Goal: Task Accomplishment & Management: Manage account settings

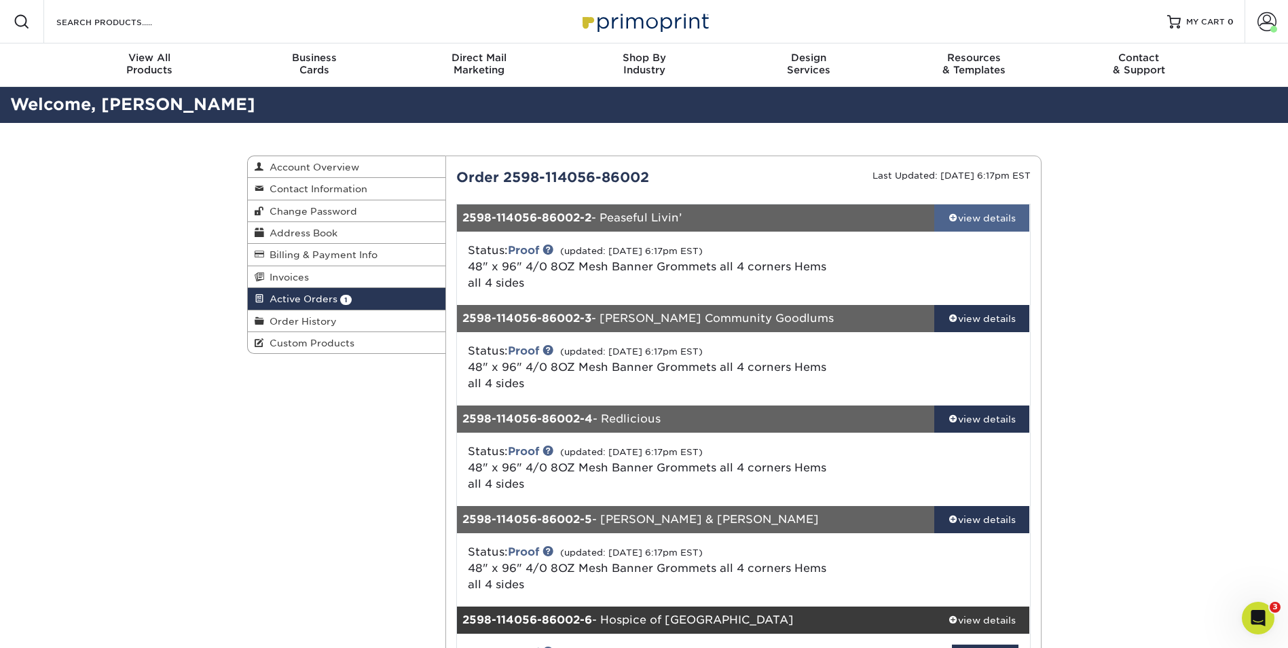
click at [972, 217] on div "view details" at bounding box center [982, 218] width 96 height 14
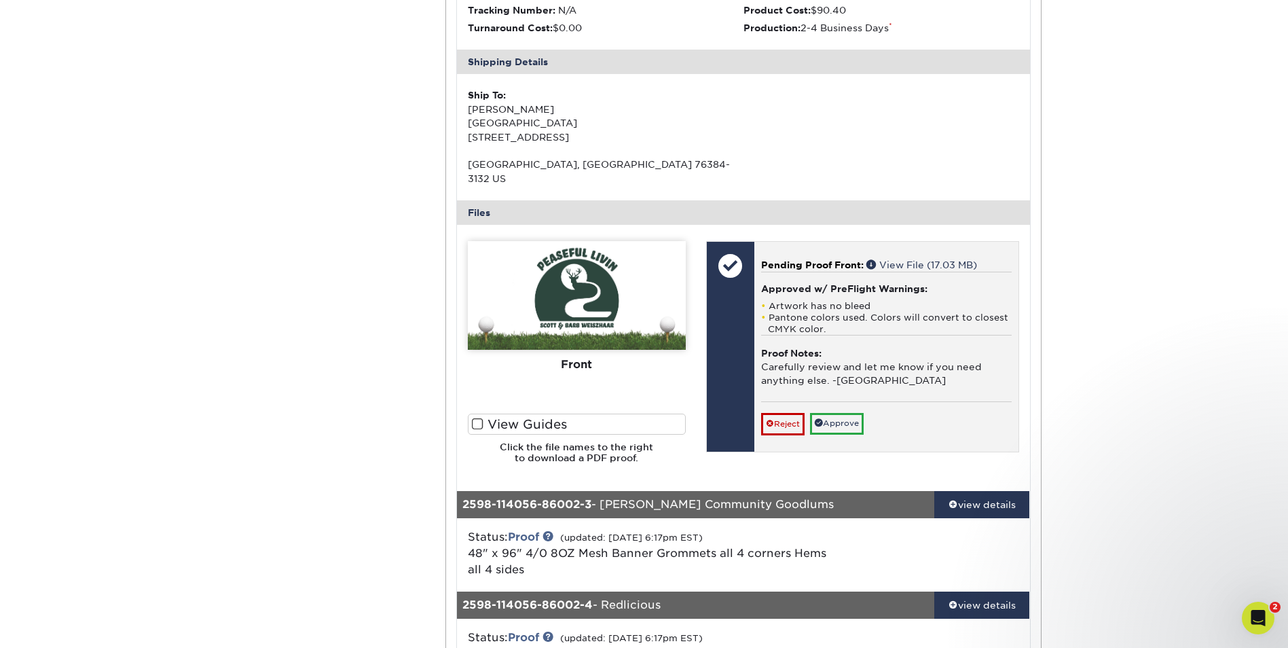
scroll to position [407, 0]
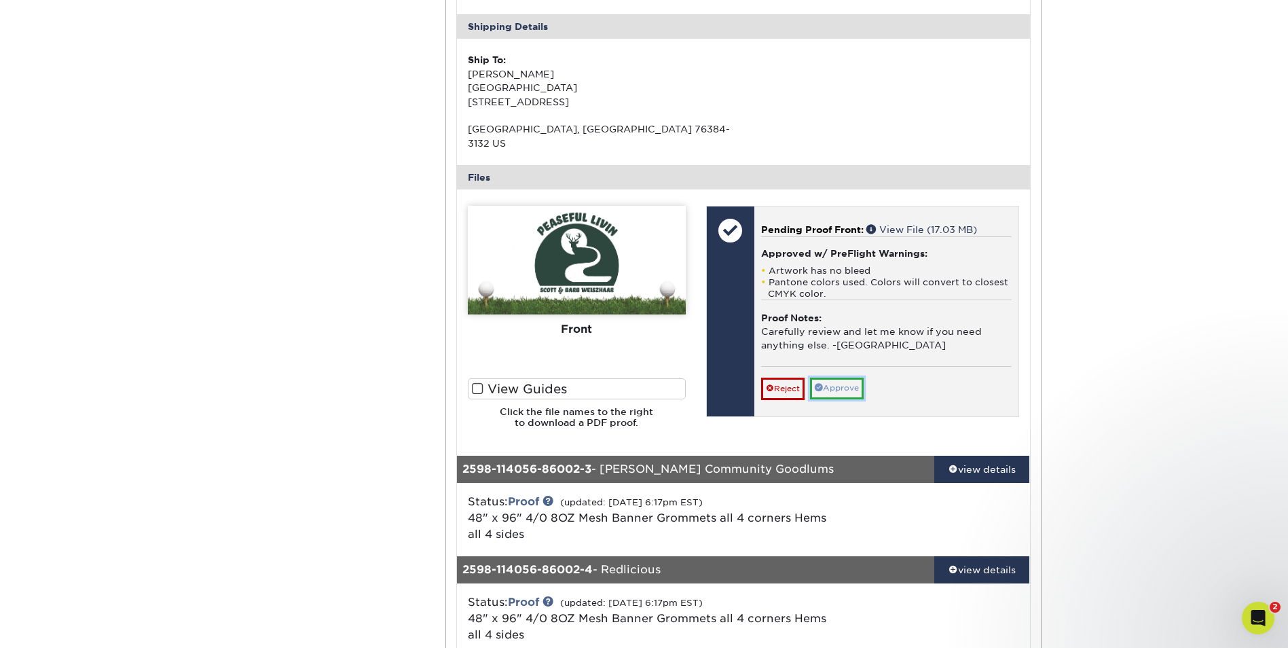
click at [844, 378] on link "Approve" at bounding box center [837, 388] width 54 height 21
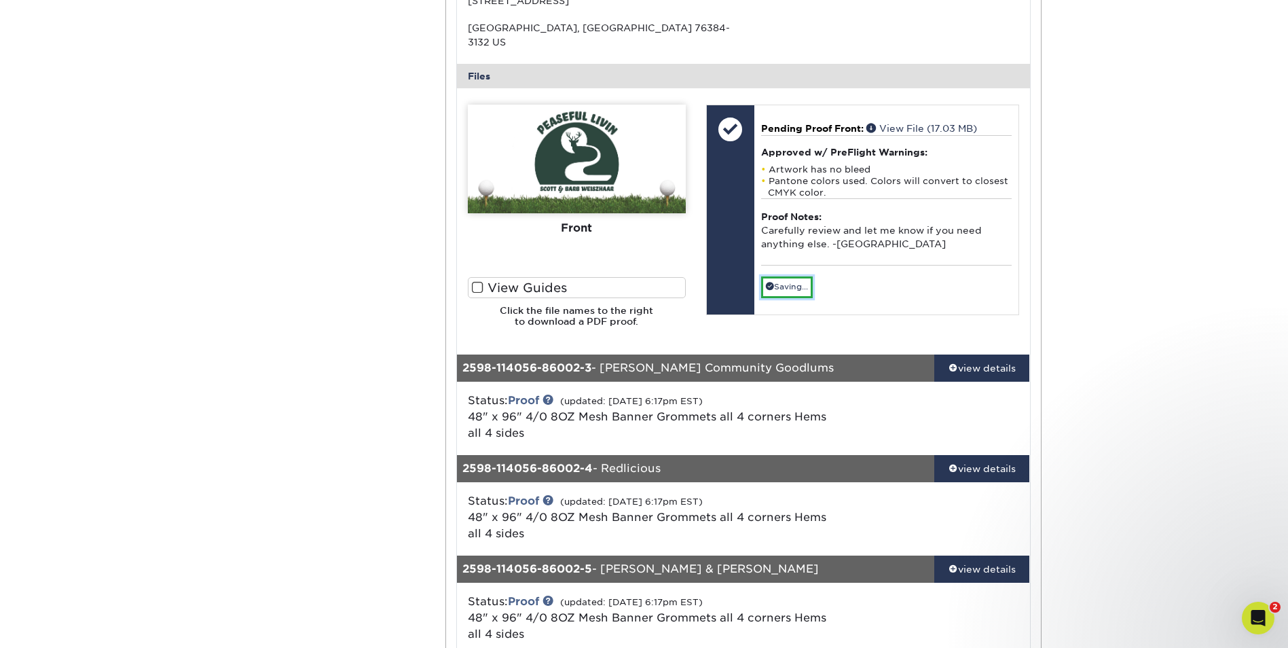
scroll to position [543, 0]
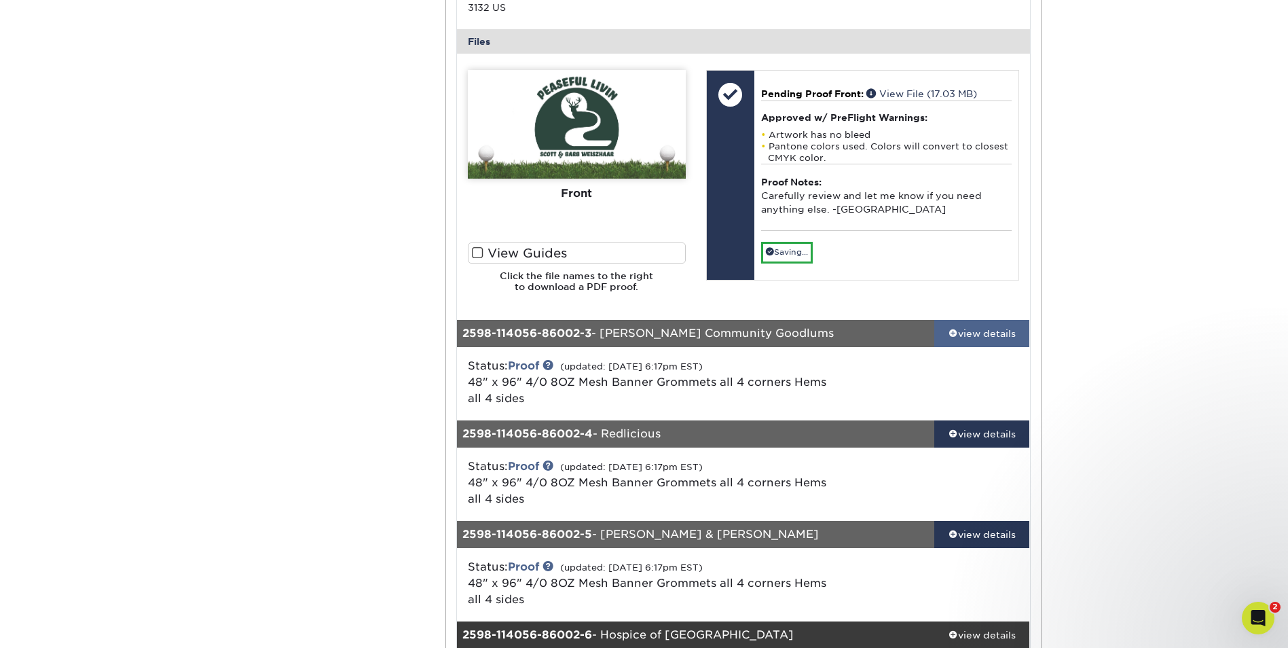
click at [990, 320] on link "view details" at bounding box center [982, 333] width 96 height 27
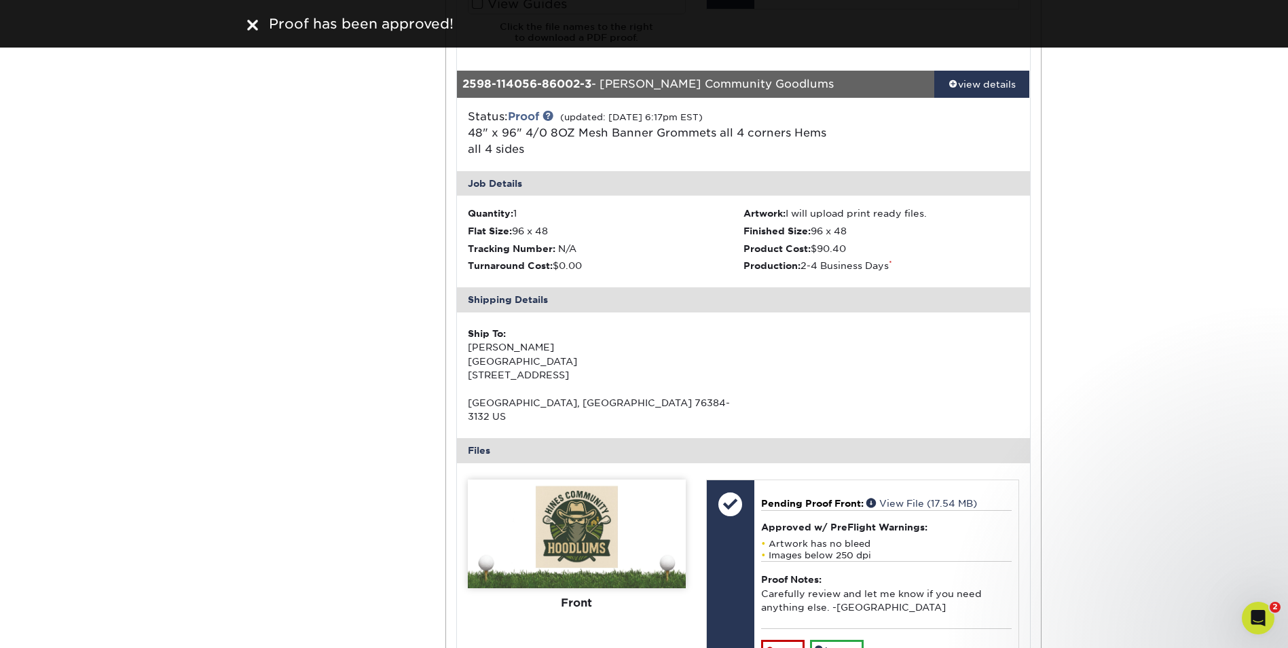
scroll to position [883, 0]
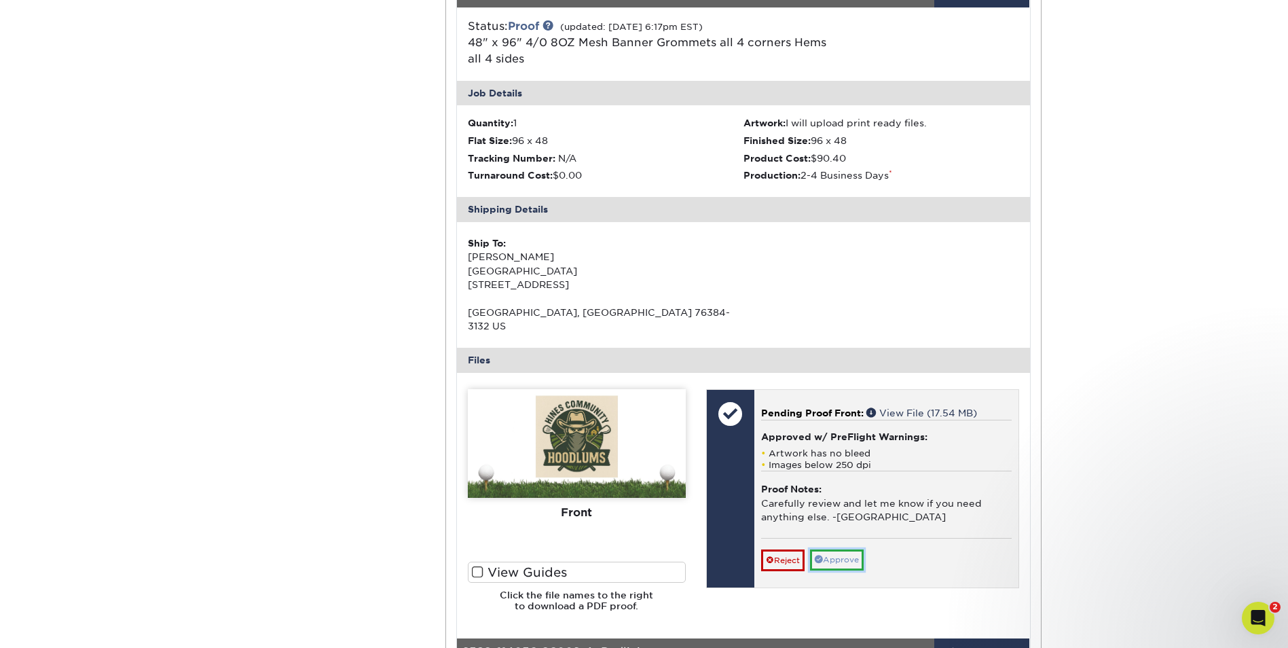
click at [846, 549] on link "Approve" at bounding box center [837, 559] width 54 height 21
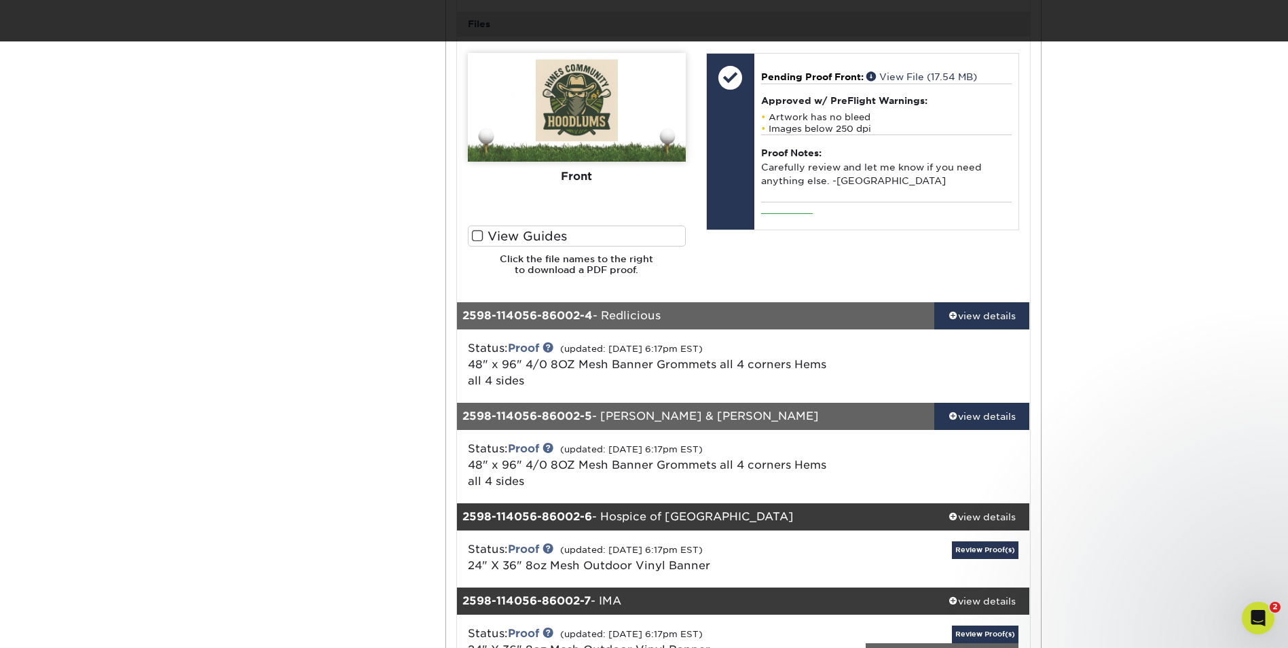
scroll to position [1222, 0]
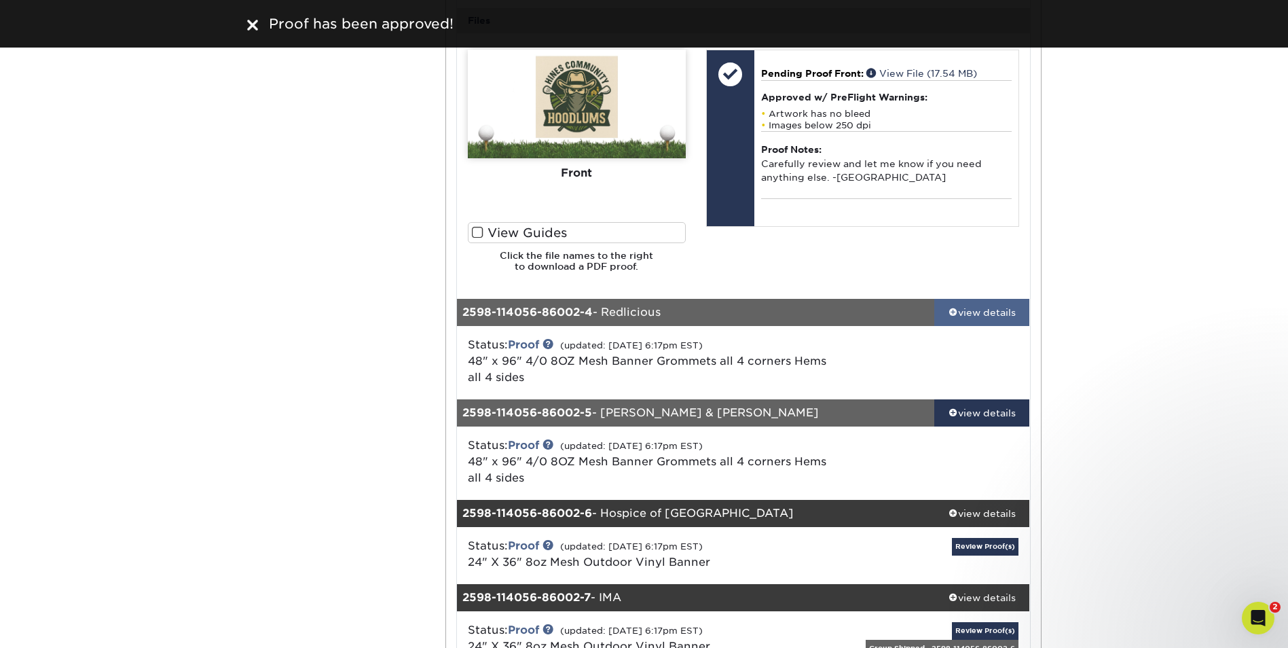
click at [978, 306] on div "view details" at bounding box center [982, 313] width 96 height 14
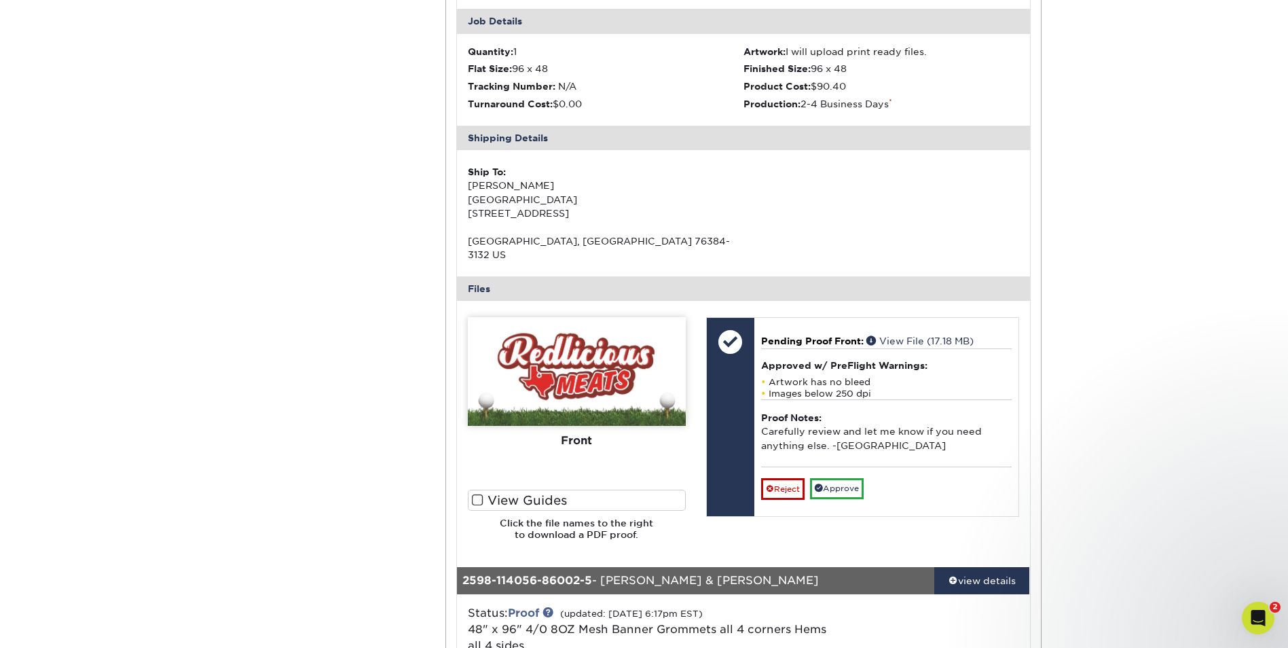
scroll to position [1630, 0]
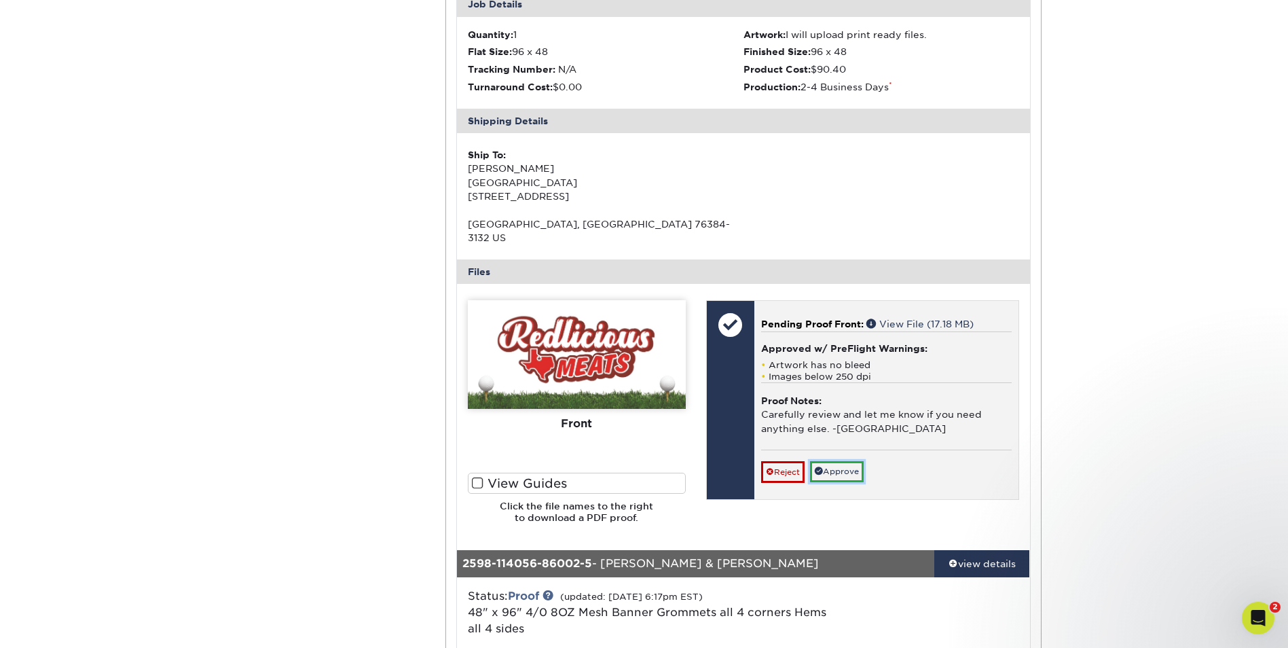
click at [847, 461] on link "Approve" at bounding box center [837, 471] width 54 height 21
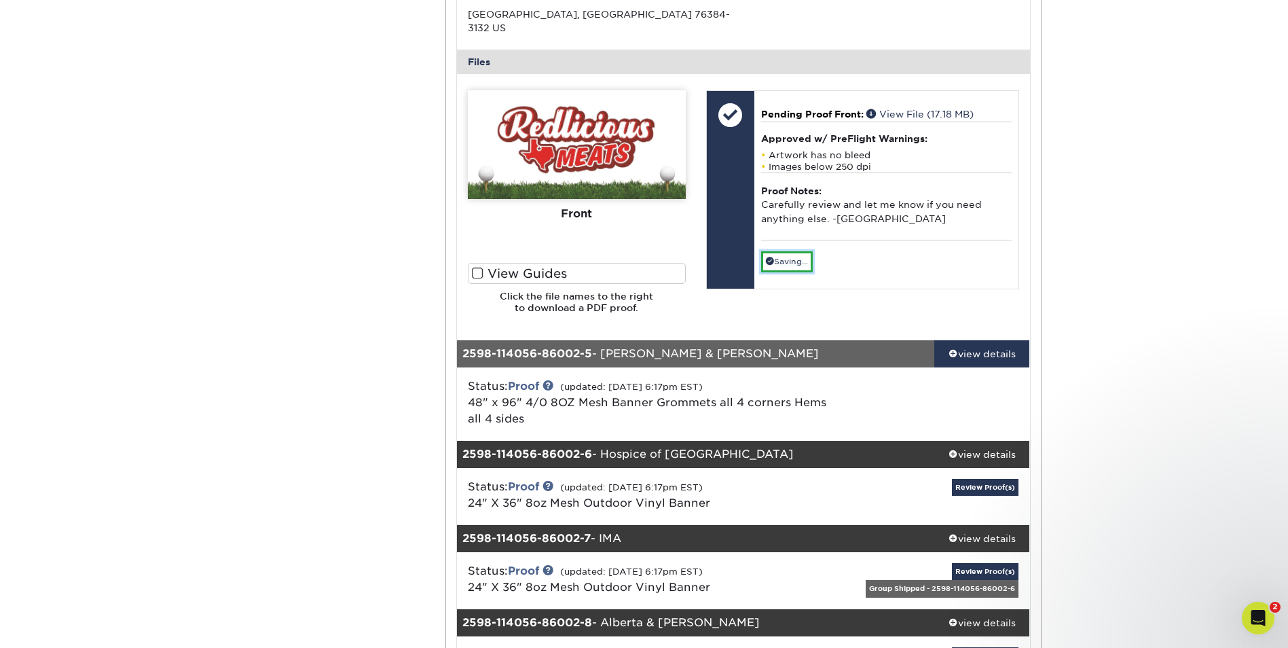
scroll to position [1901, 0]
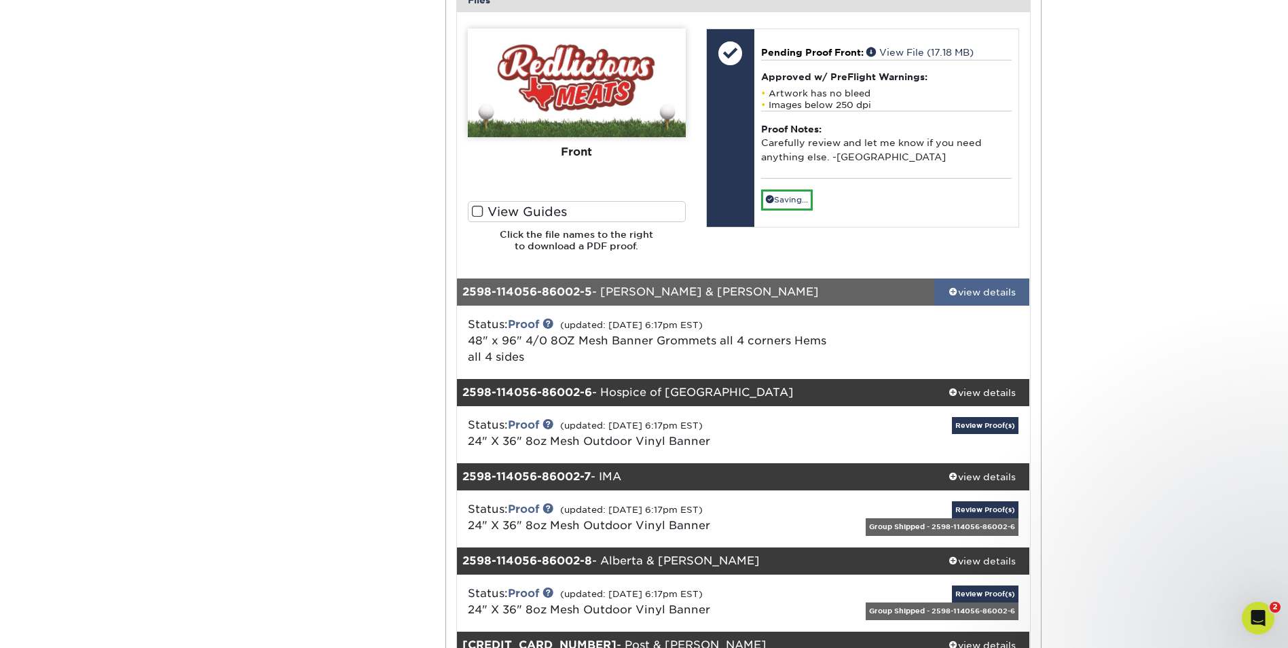
click at [973, 285] on div "view details" at bounding box center [982, 292] width 96 height 14
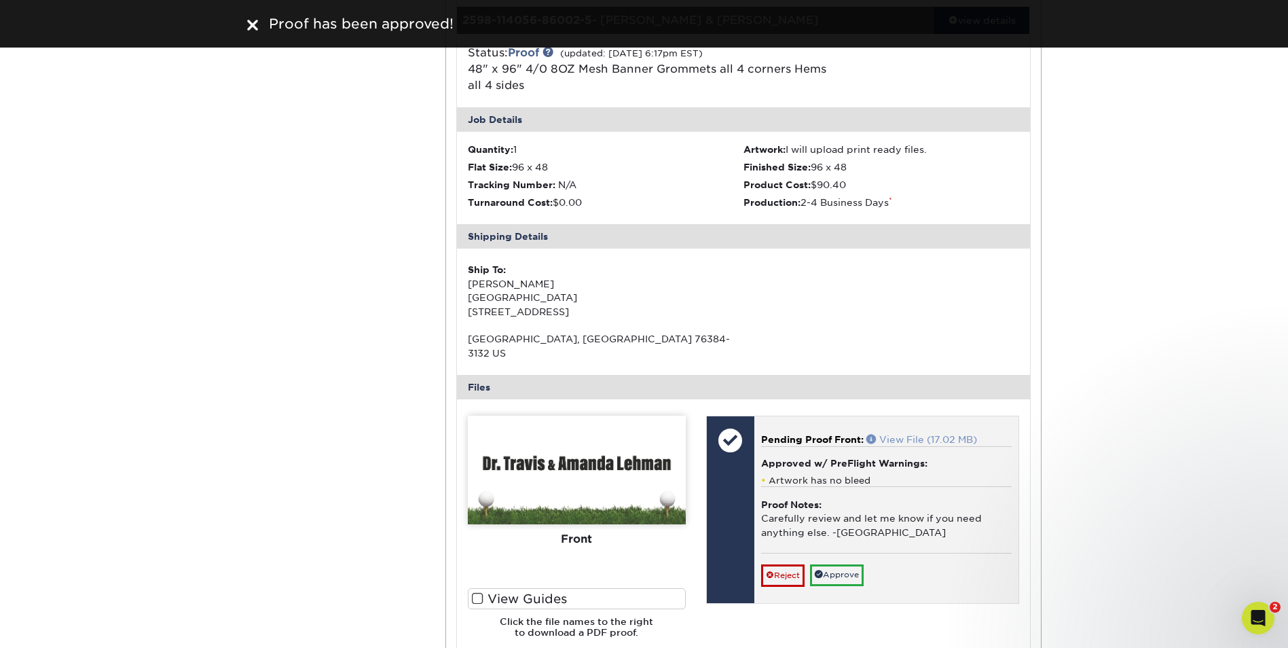
scroll to position [2241, 0]
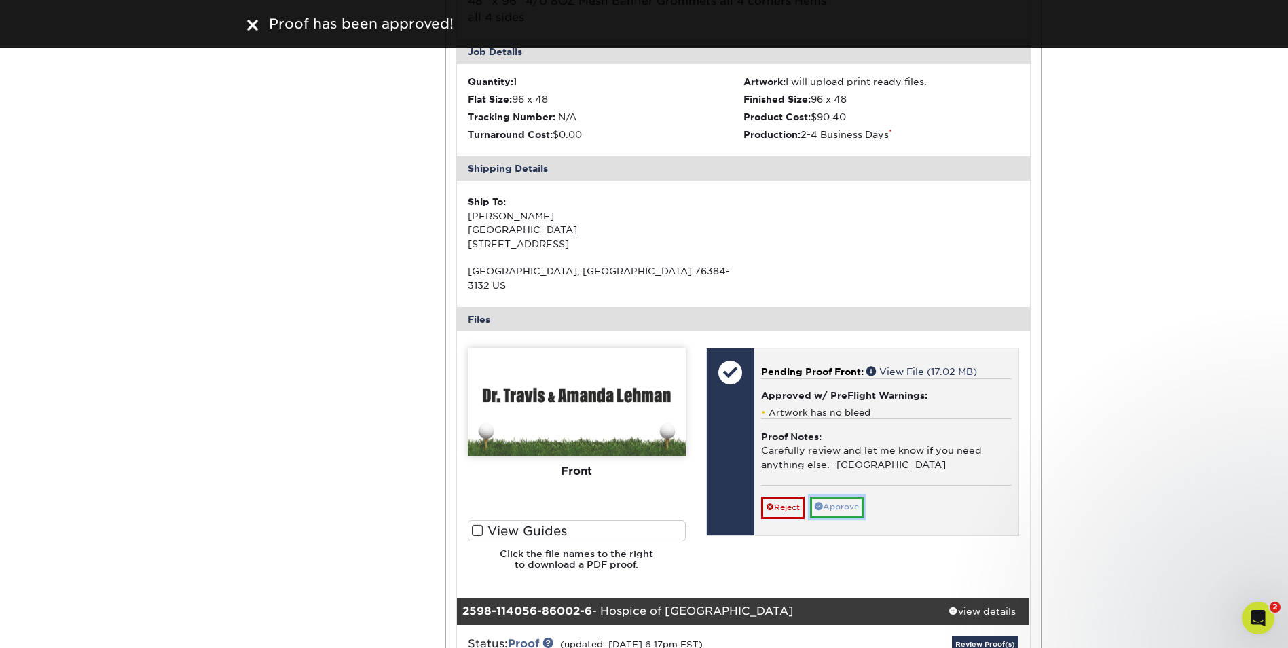
click at [839, 496] on link "Approve" at bounding box center [837, 506] width 54 height 21
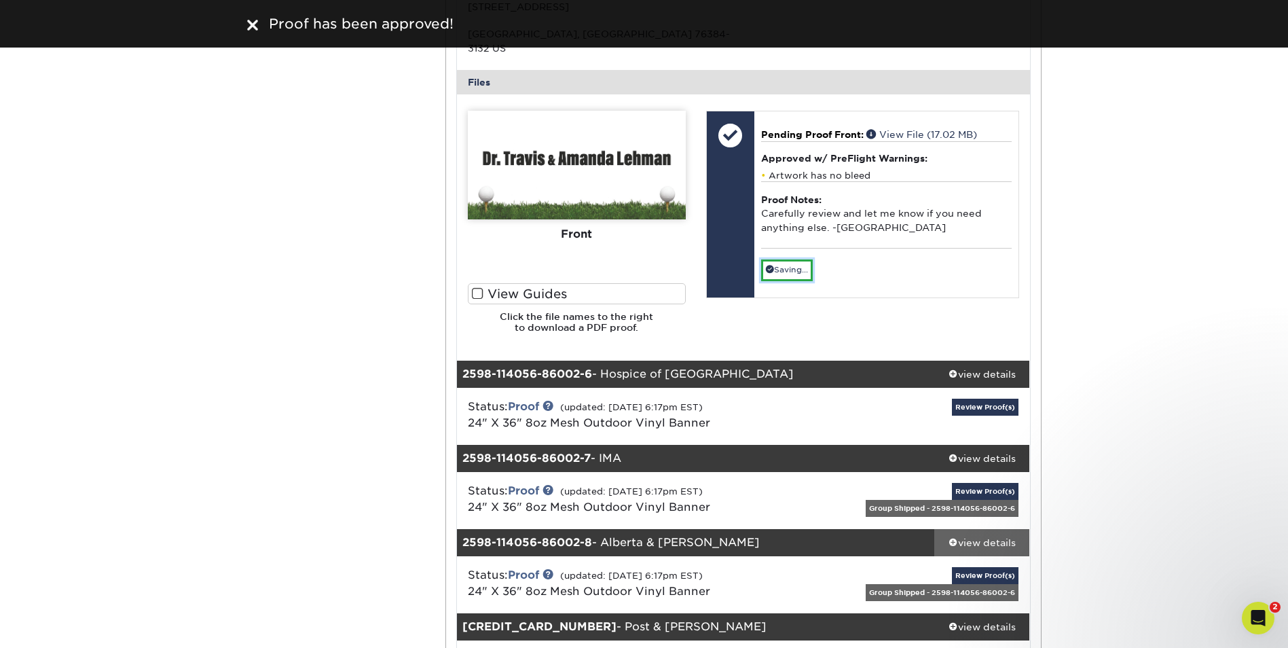
scroll to position [2512, 0]
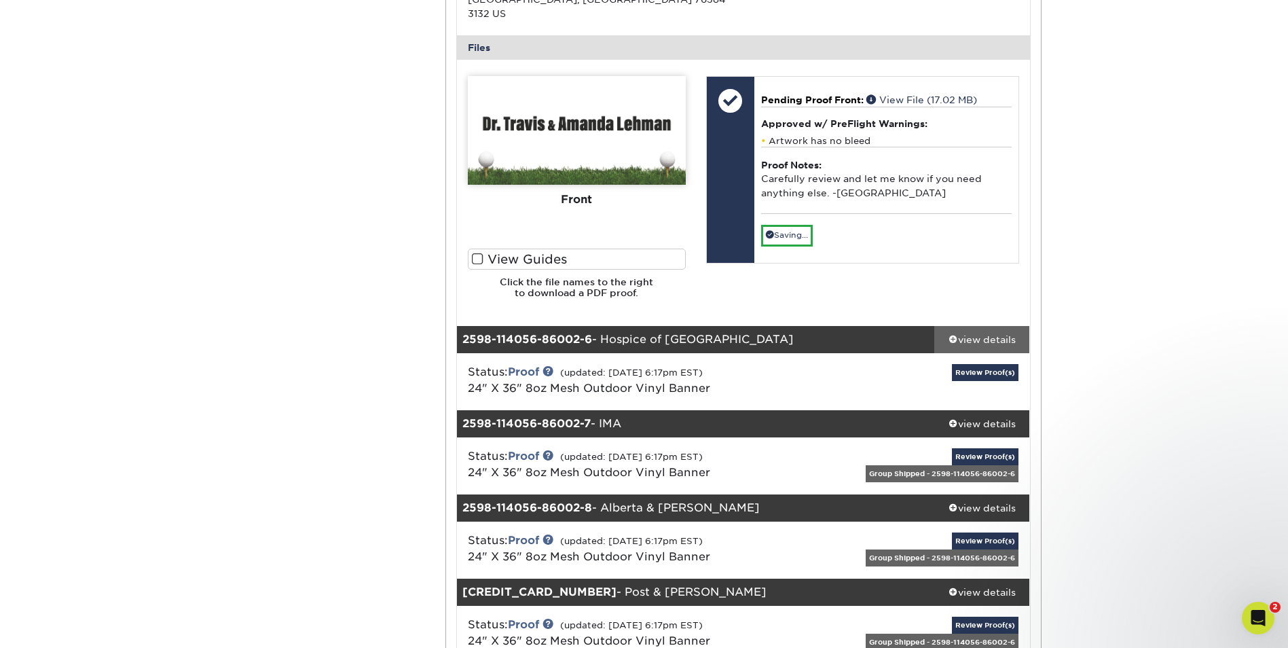
click at [980, 332] on div "view details" at bounding box center [982, 339] width 96 height 14
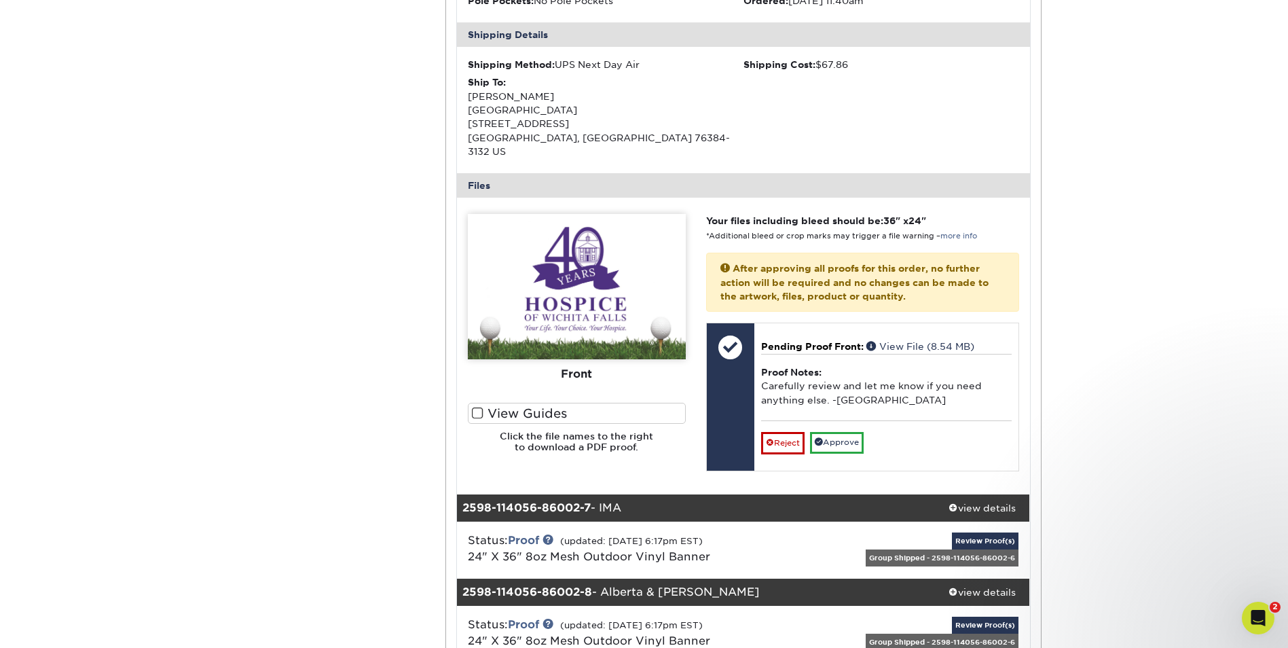
scroll to position [3055, 0]
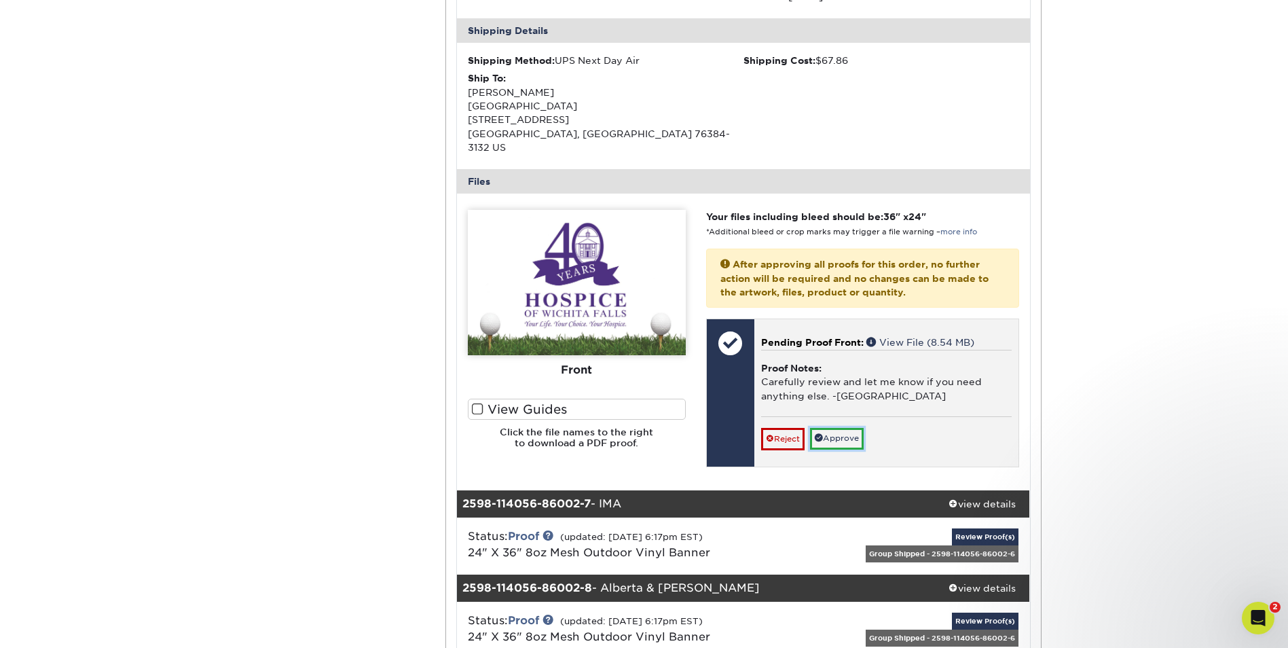
click at [847, 428] on link "Approve" at bounding box center [837, 438] width 54 height 21
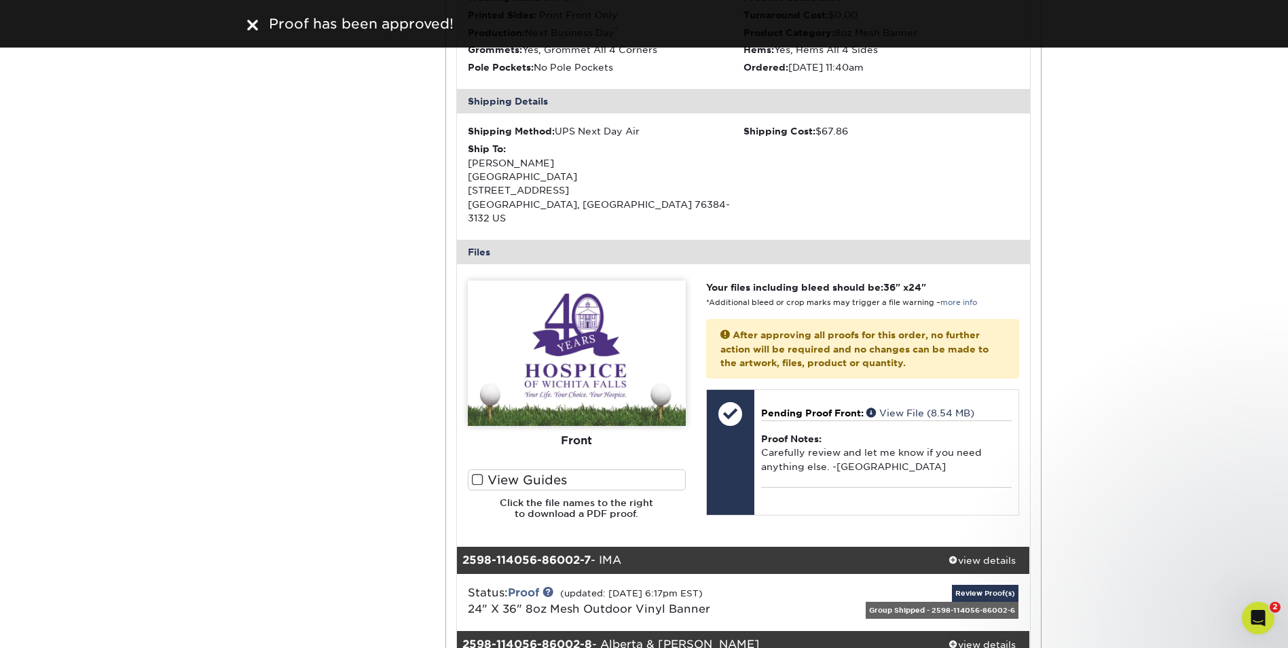
scroll to position [3123, 0]
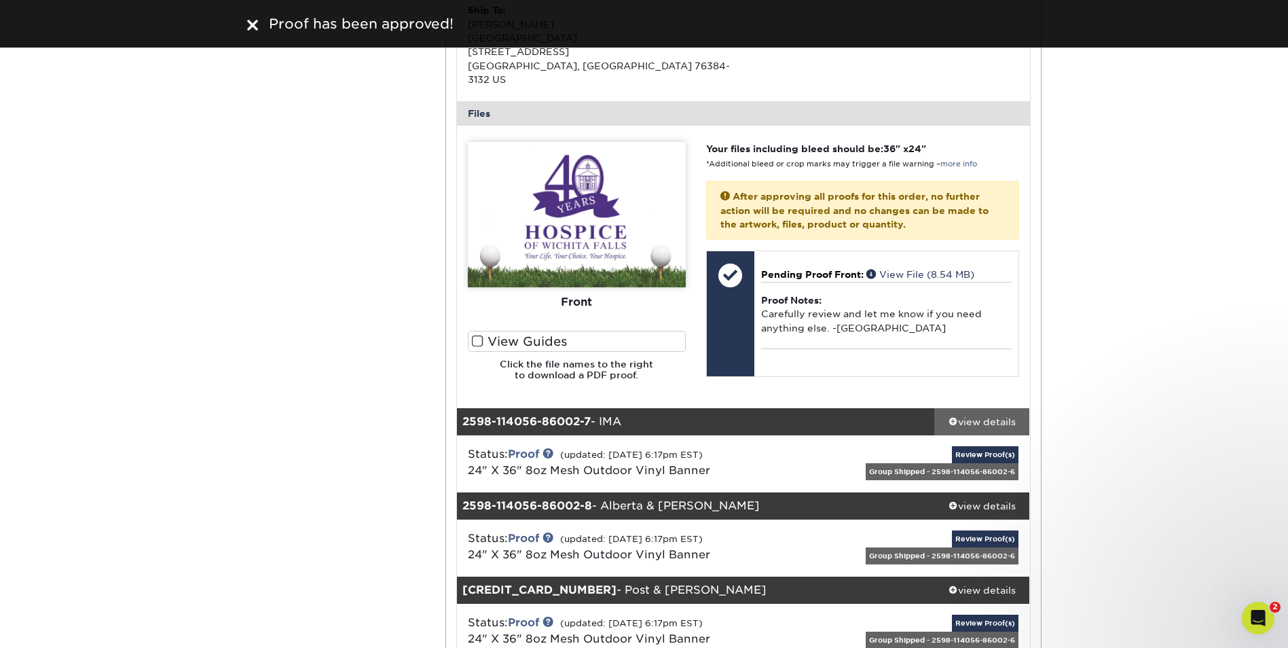
click at [999, 414] on div "view details" at bounding box center [982, 421] width 96 height 14
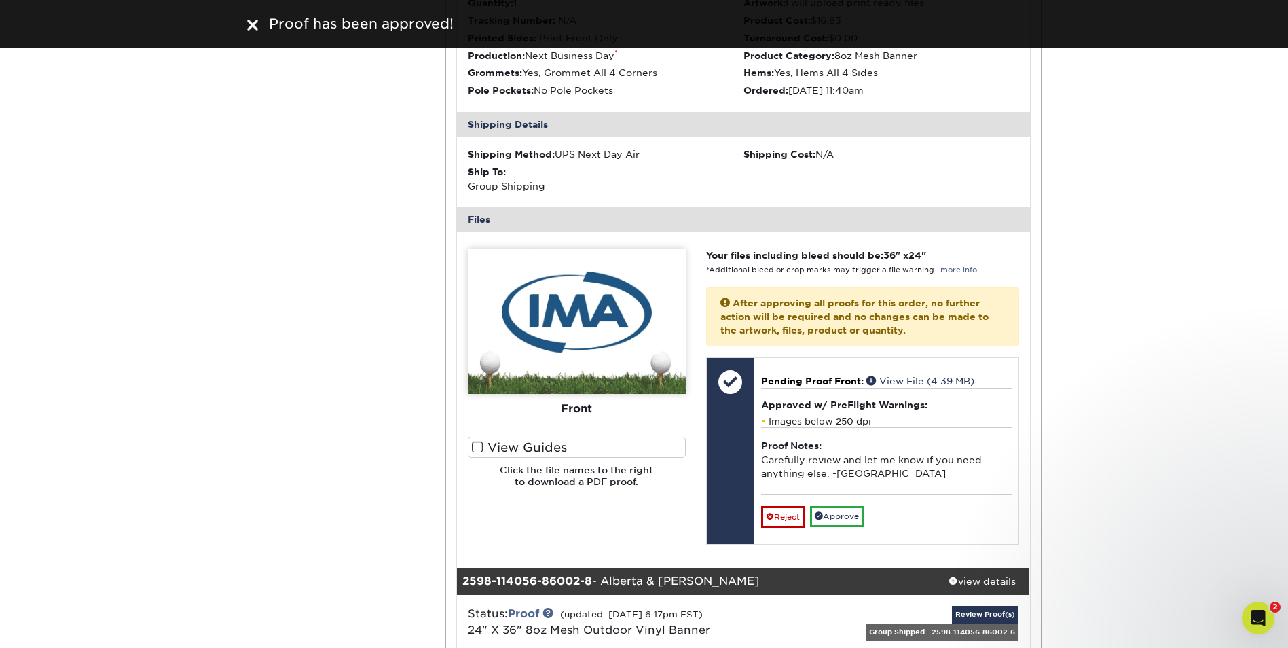
scroll to position [3667, 0]
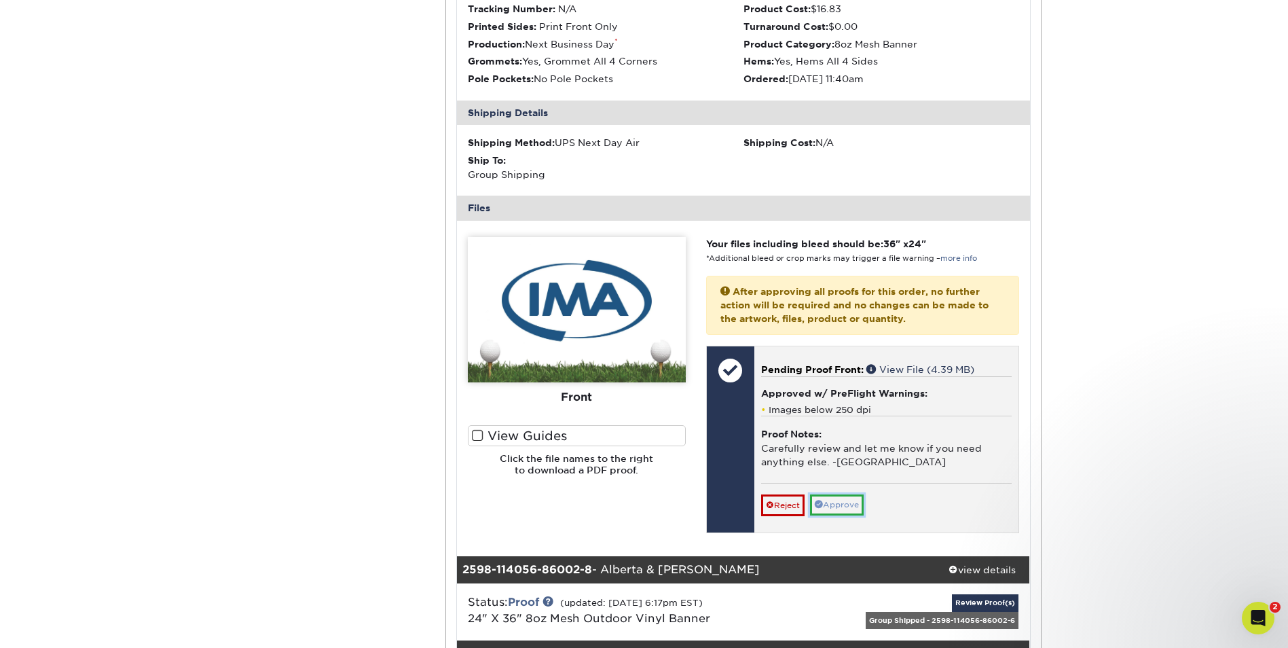
click at [844, 494] on link "Approve" at bounding box center [837, 504] width 54 height 21
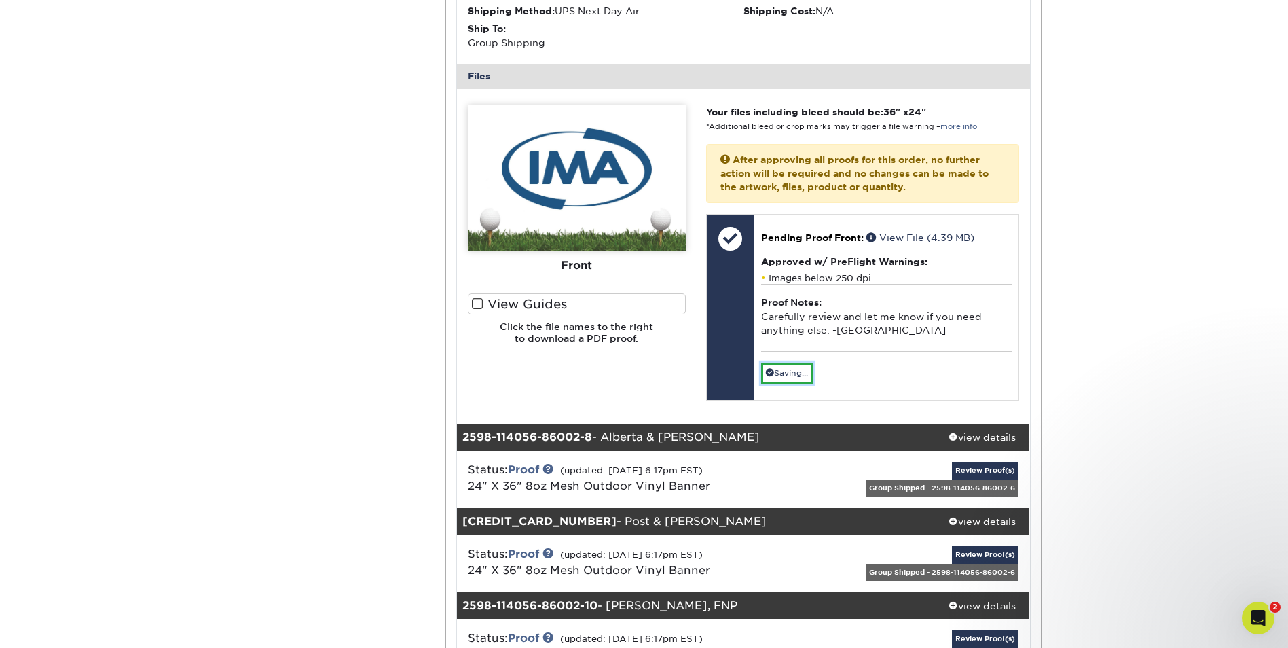
scroll to position [3870, 0]
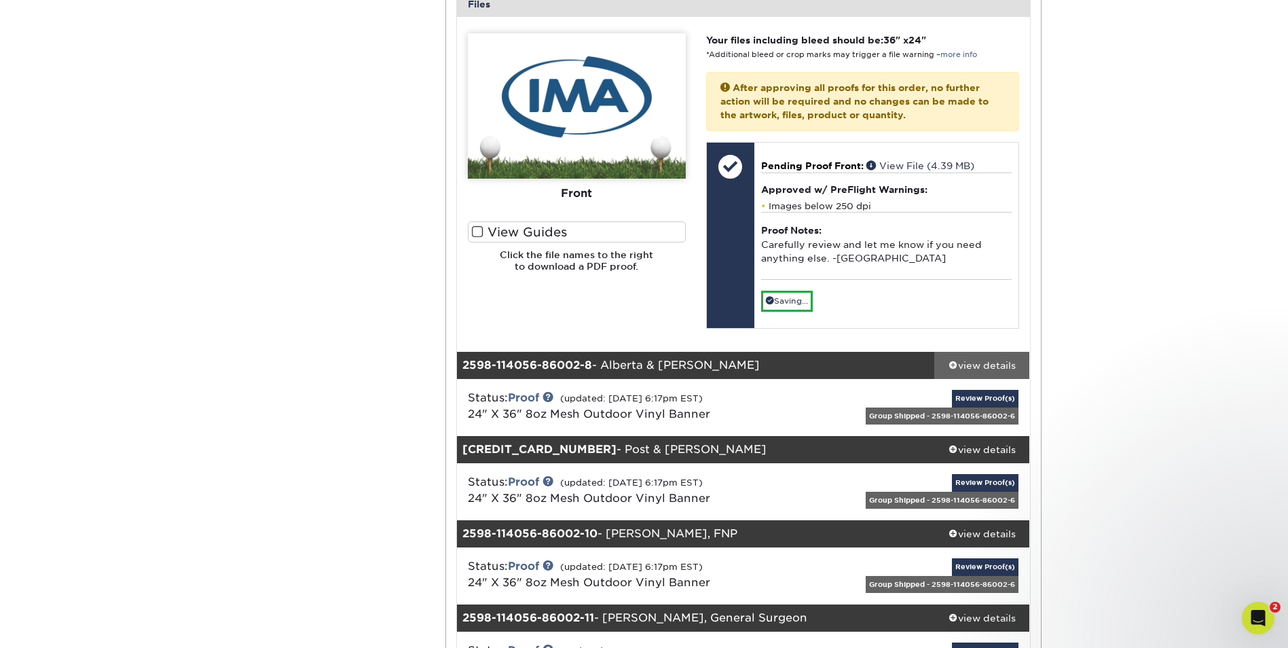
click at [994, 359] on div "view details" at bounding box center [982, 366] width 96 height 14
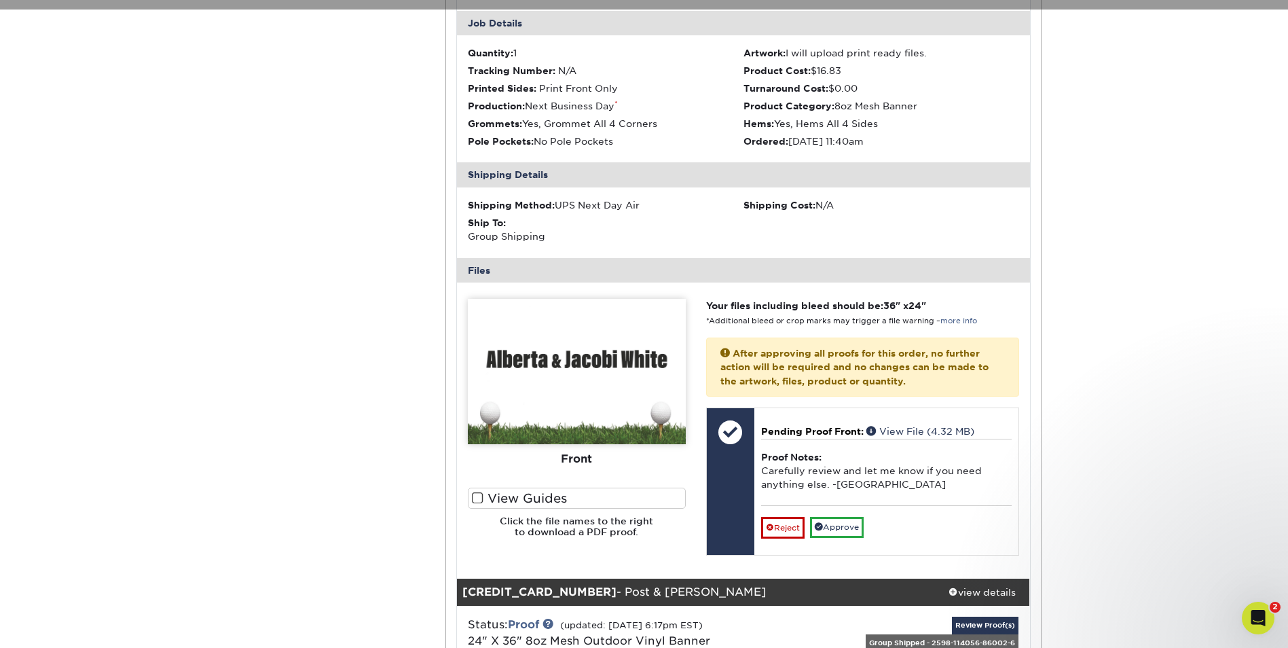
scroll to position [4278, 0]
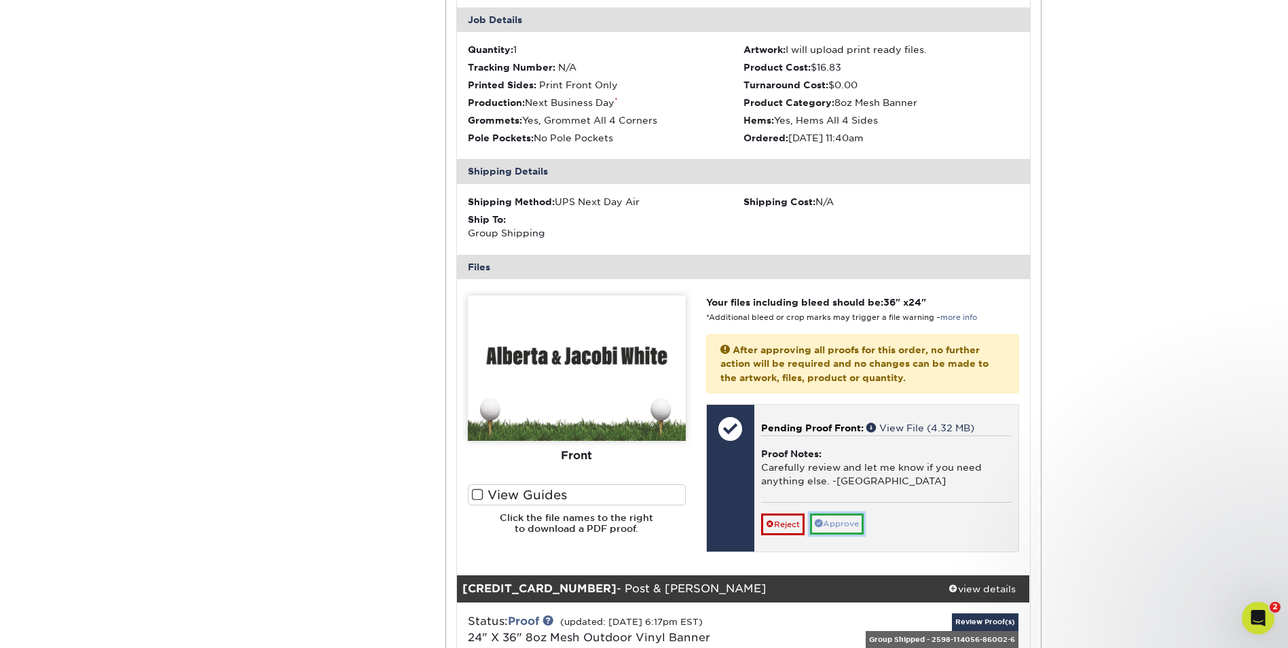
click at [842, 513] on link "Approve" at bounding box center [837, 523] width 54 height 21
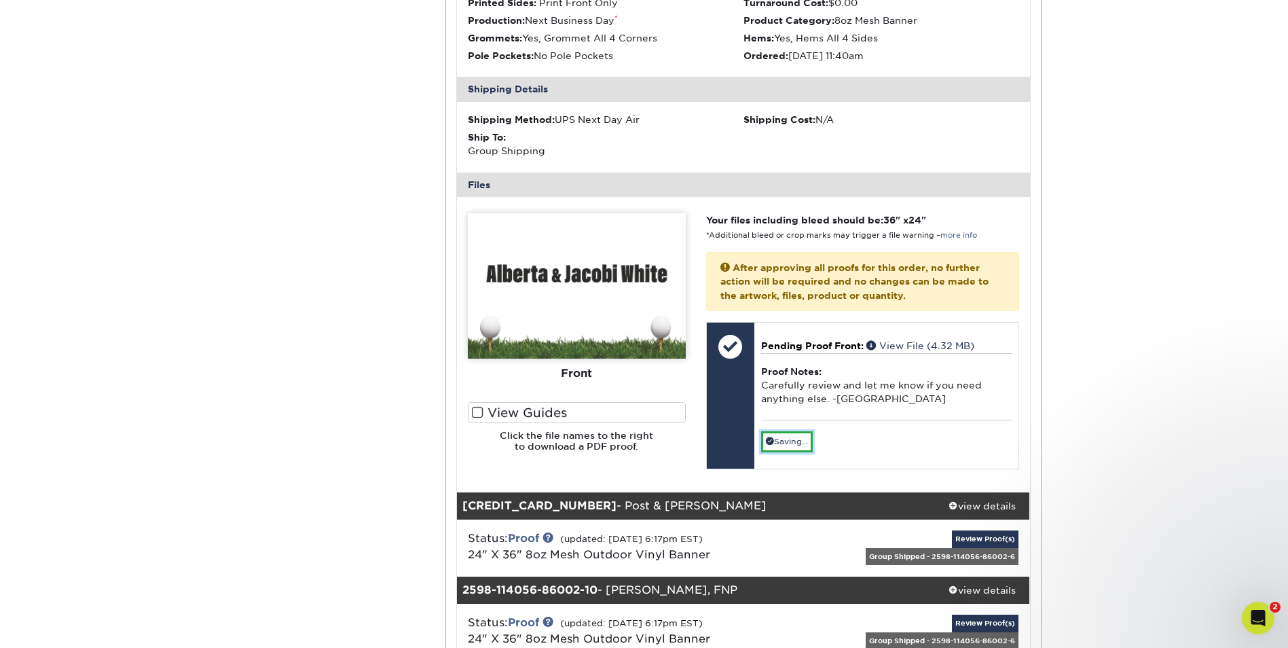
scroll to position [4481, 0]
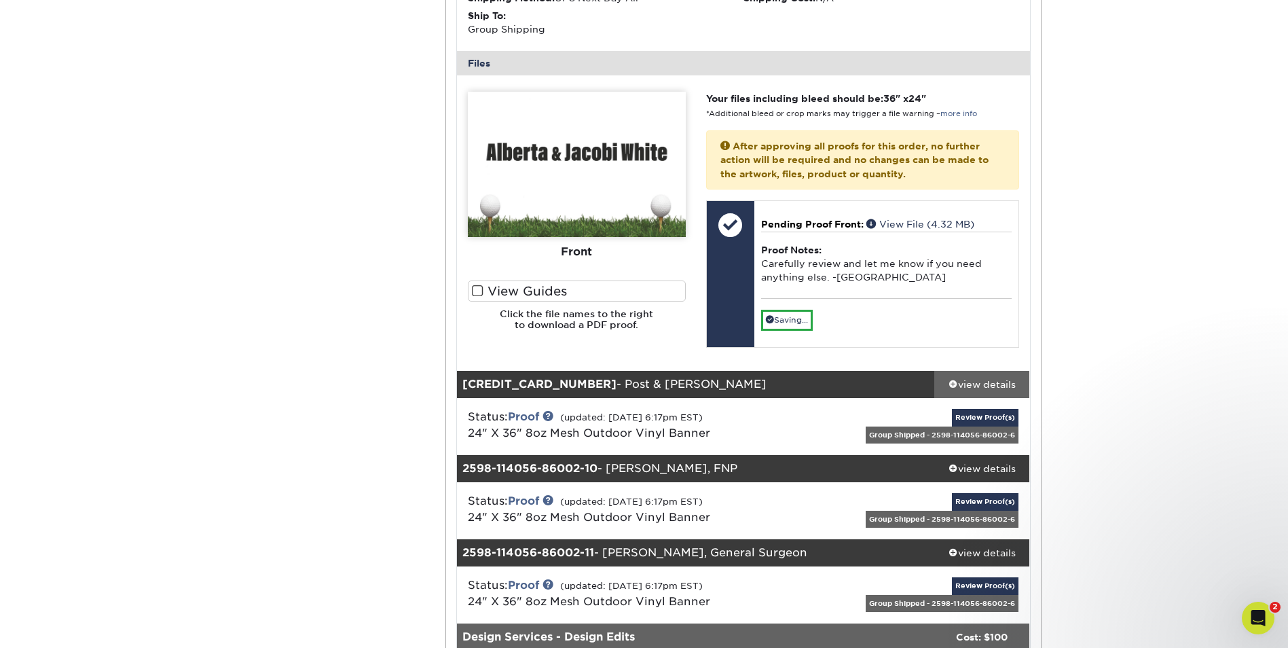
click at [989, 378] on div "view details" at bounding box center [982, 385] width 96 height 14
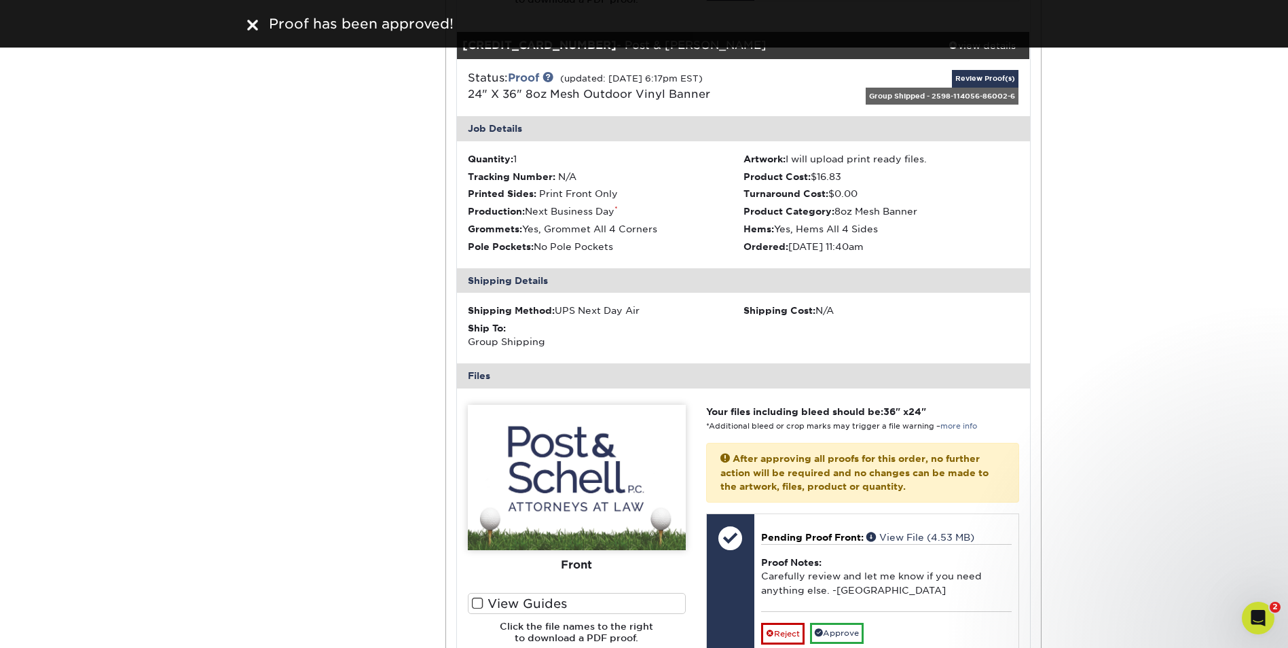
scroll to position [4889, 0]
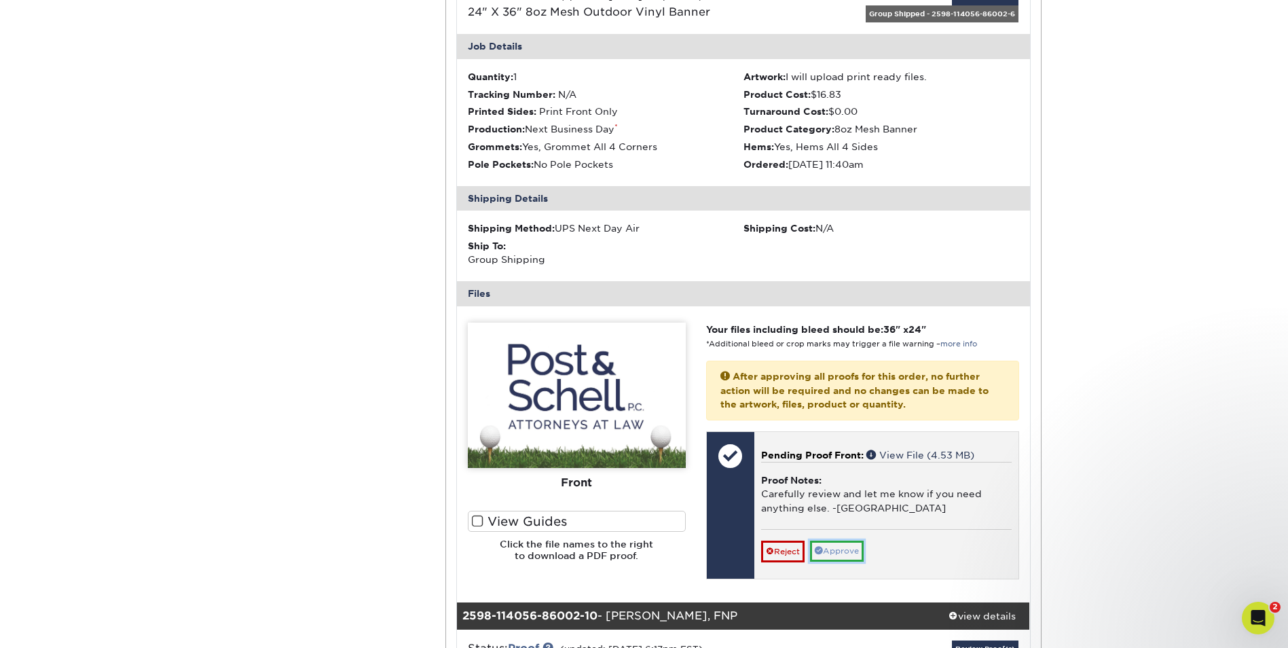
click at [847, 540] on link "Approve" at bounding box center [837, 550] width 54 height 21
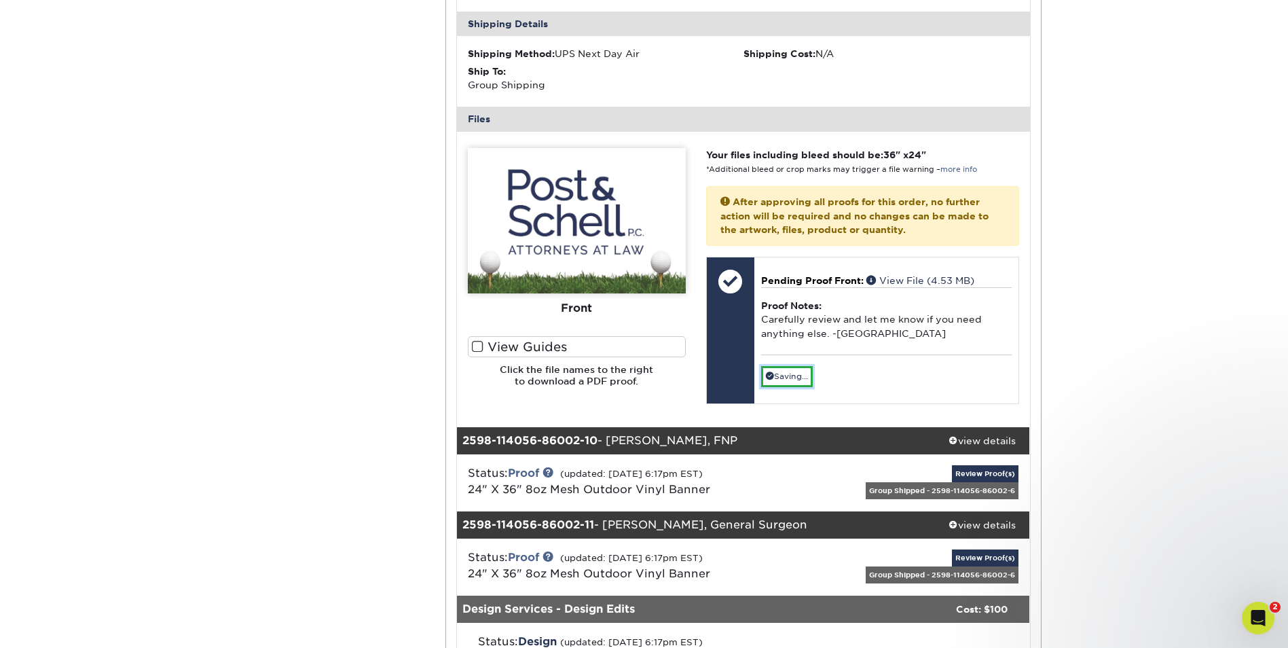
scroll to position [5160, 0]
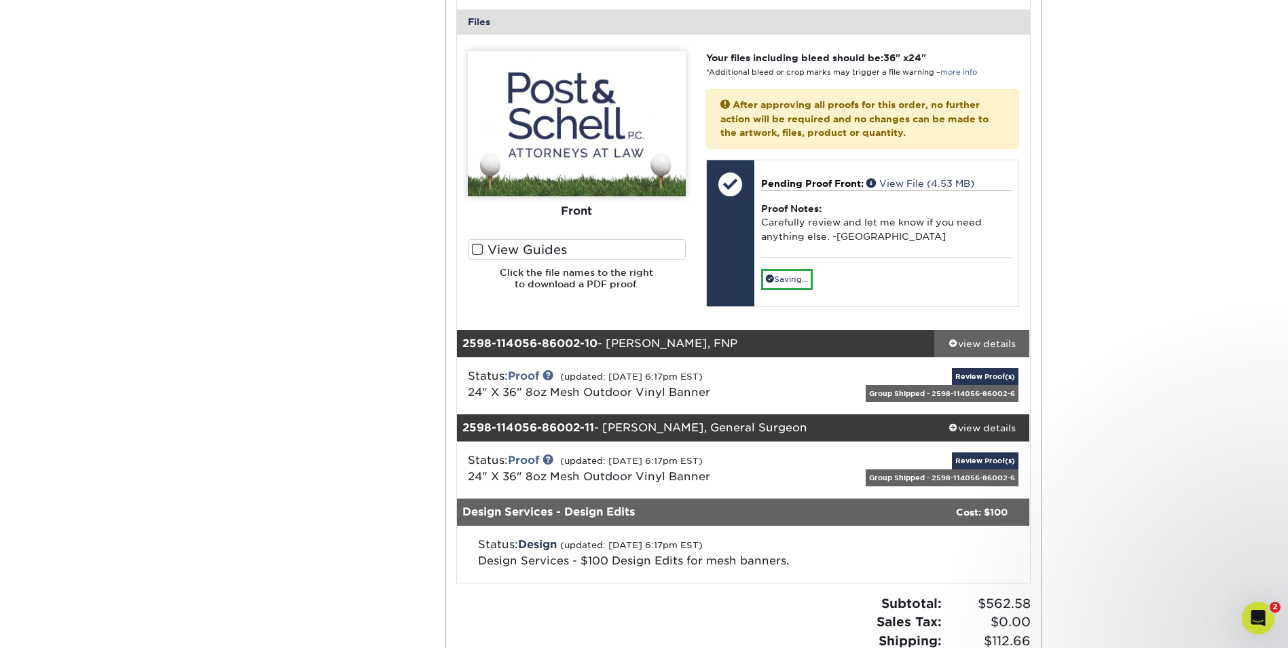
click at [980, 337] on div "view details" at bounding box center [982, 344] width 96 height 14
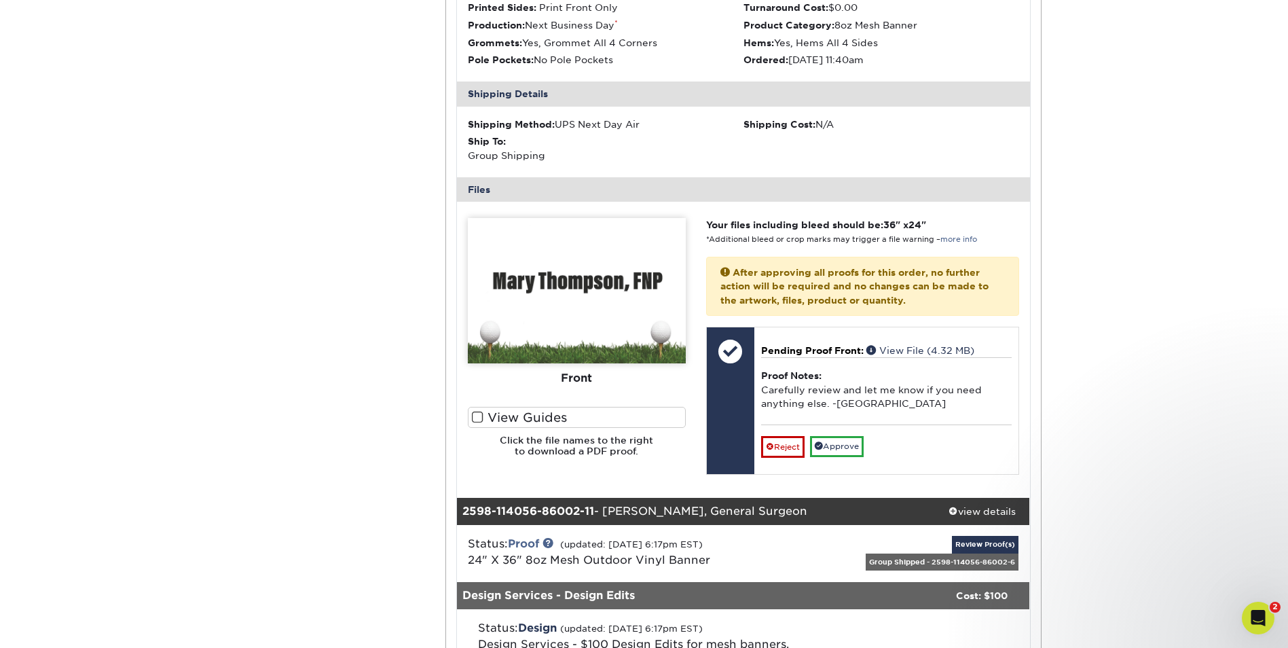
scroll to position [5636, 0]
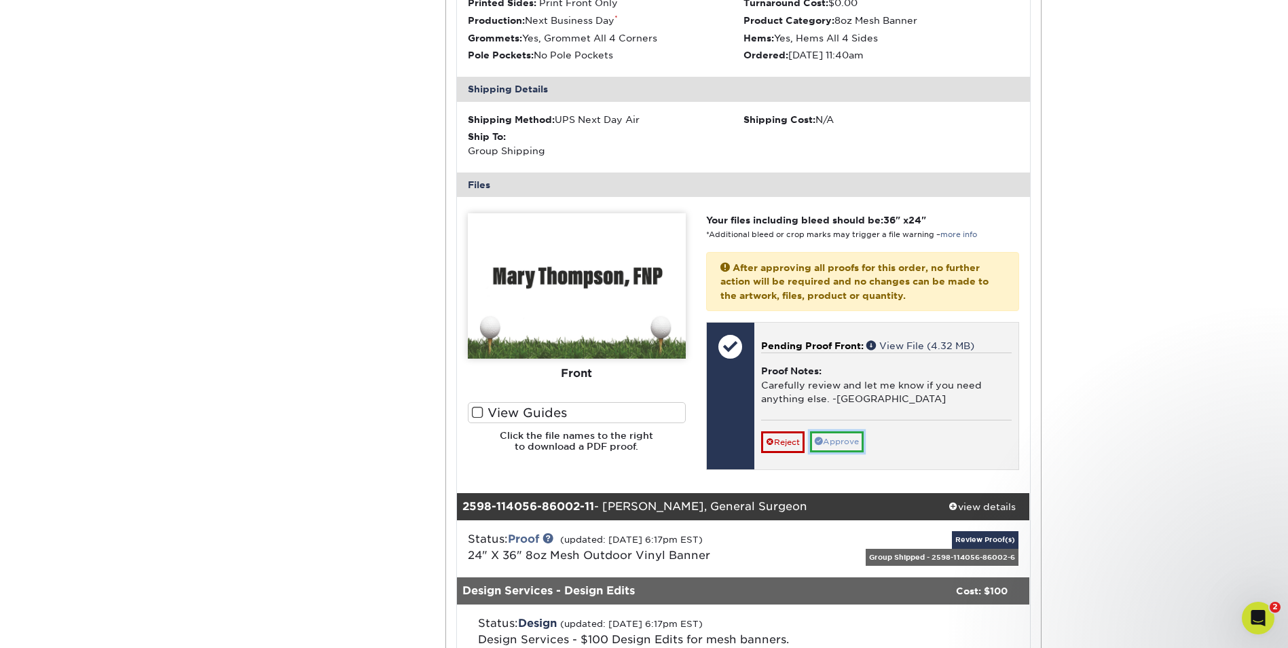
click at [852, 431] on link "Approve" at bounding box center [837, 441] width 54 height 21
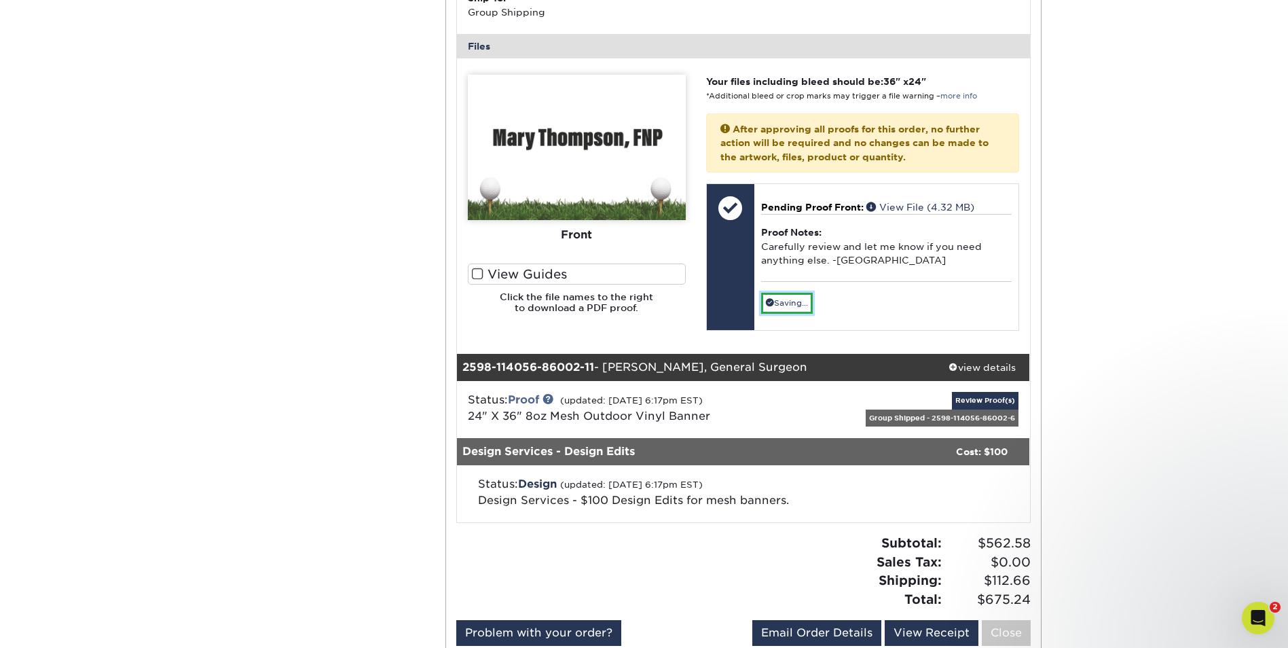
scroll to position [5907, 0]
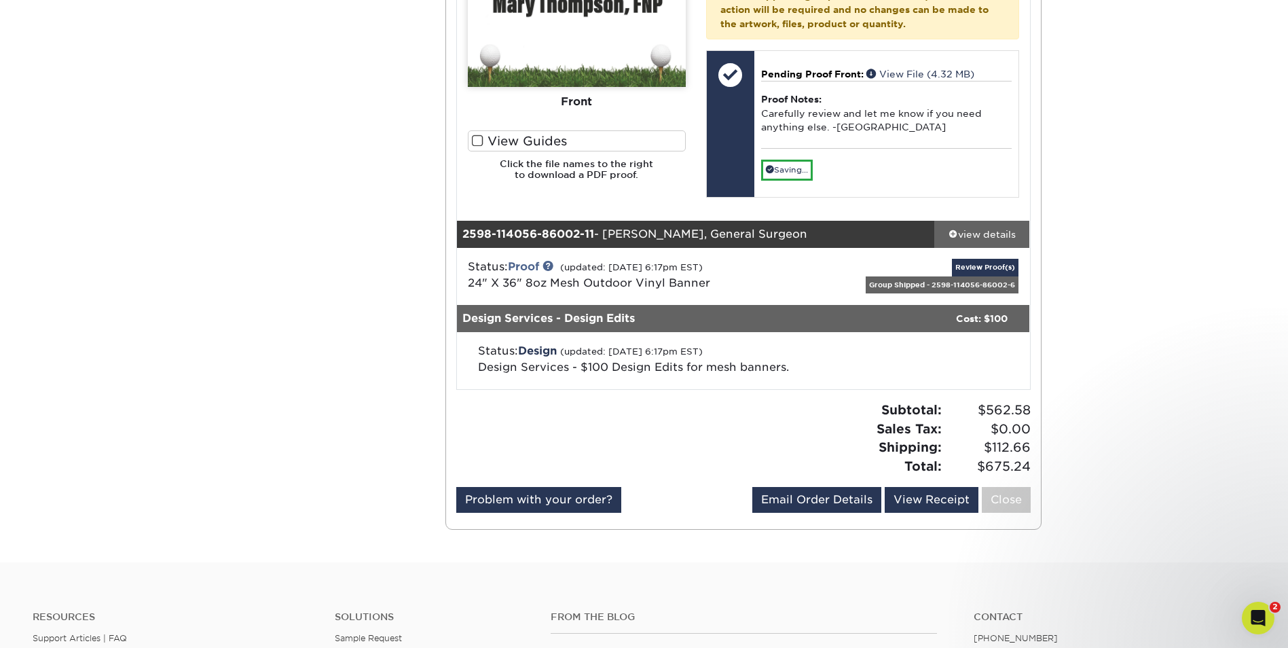
click at [991, 227] on div "view details" at bounding box center [982, 234] width 96 height 14
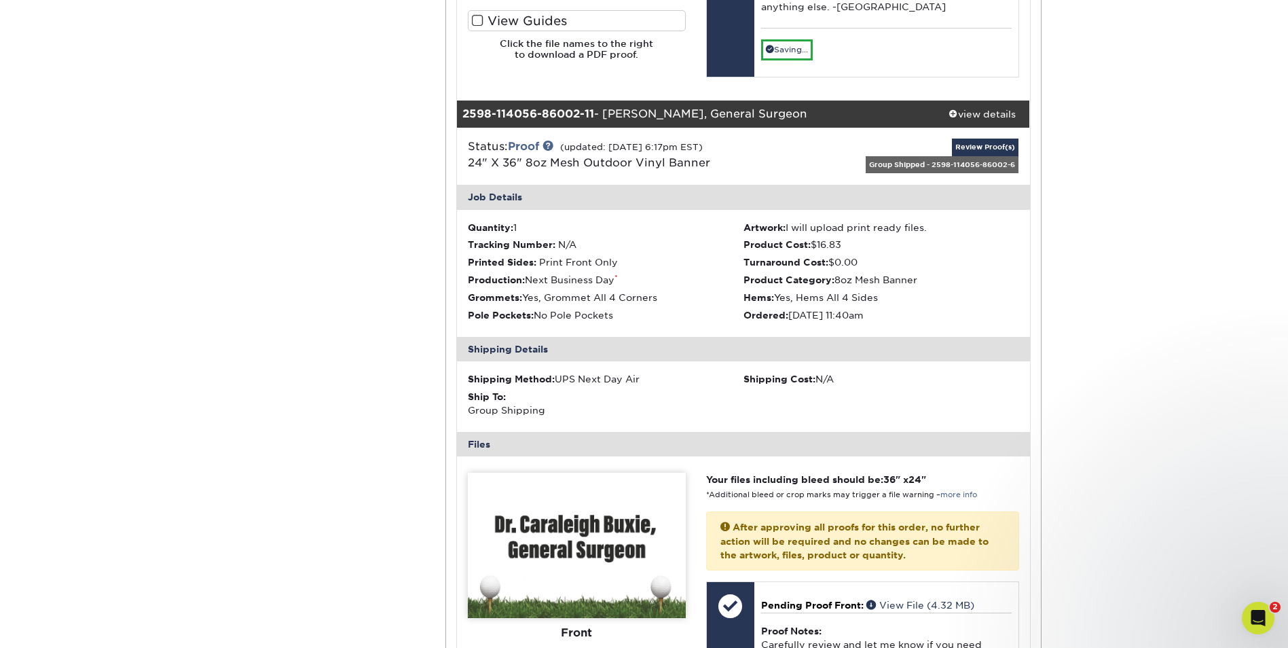
scroll to position [6179, 0]
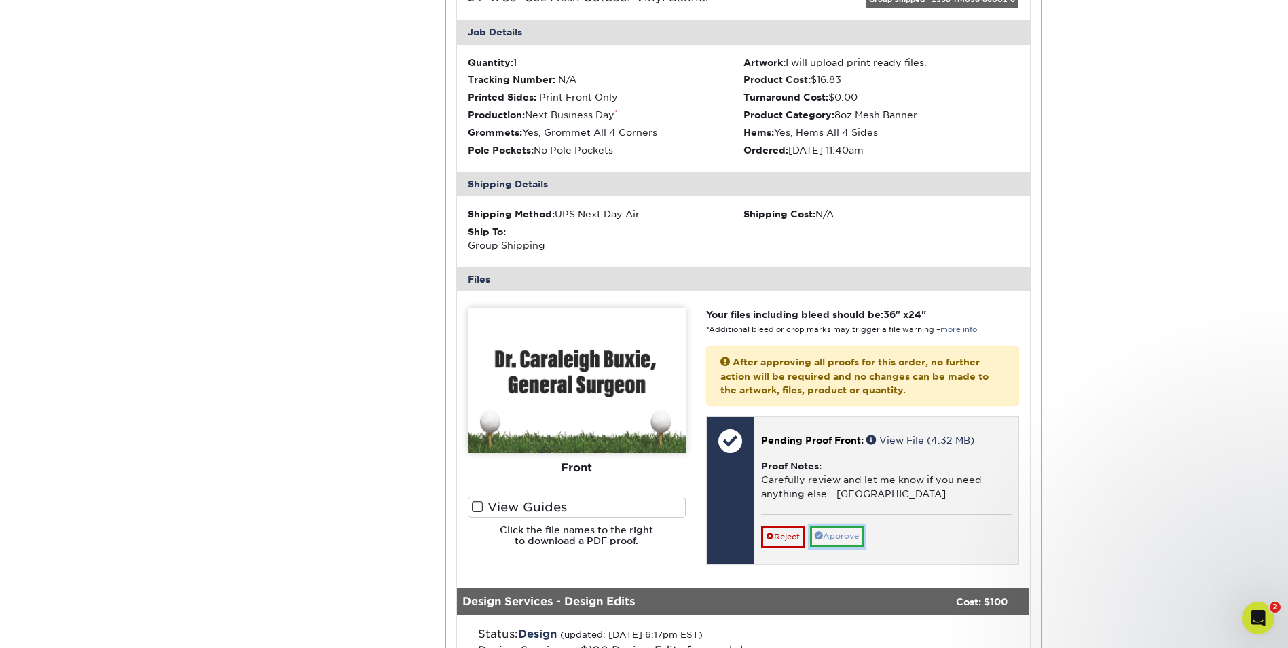
click at [849, 526] on link "Approve" at bounding box center [837, 536] width 54 height 21
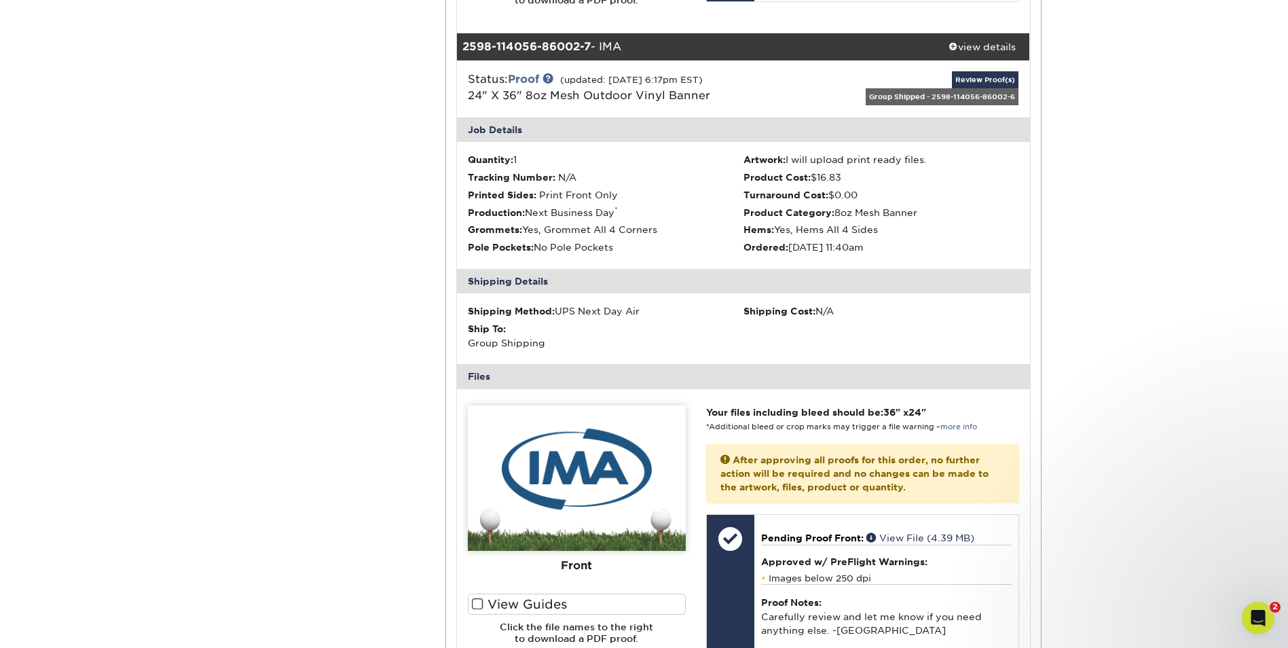
scroll to position [3294, 0]
